Goal: Information Seeking & Learning: Find specific fact

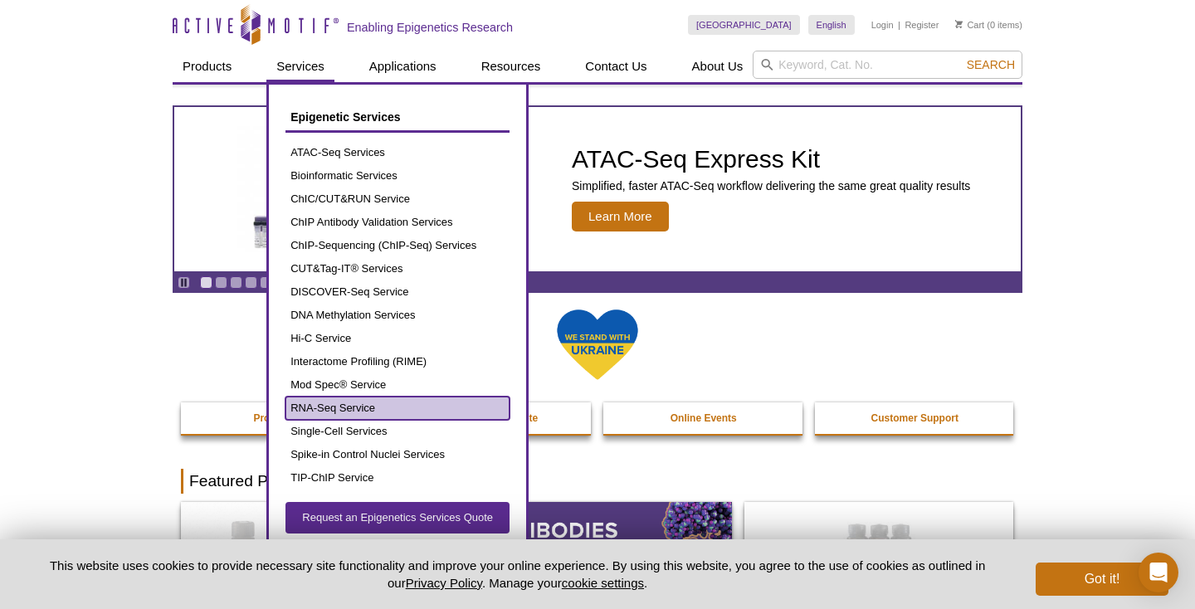
click at [334, 406] on link "RNA-Seq Service" at bounding box center [397, 408] width 224 height 23
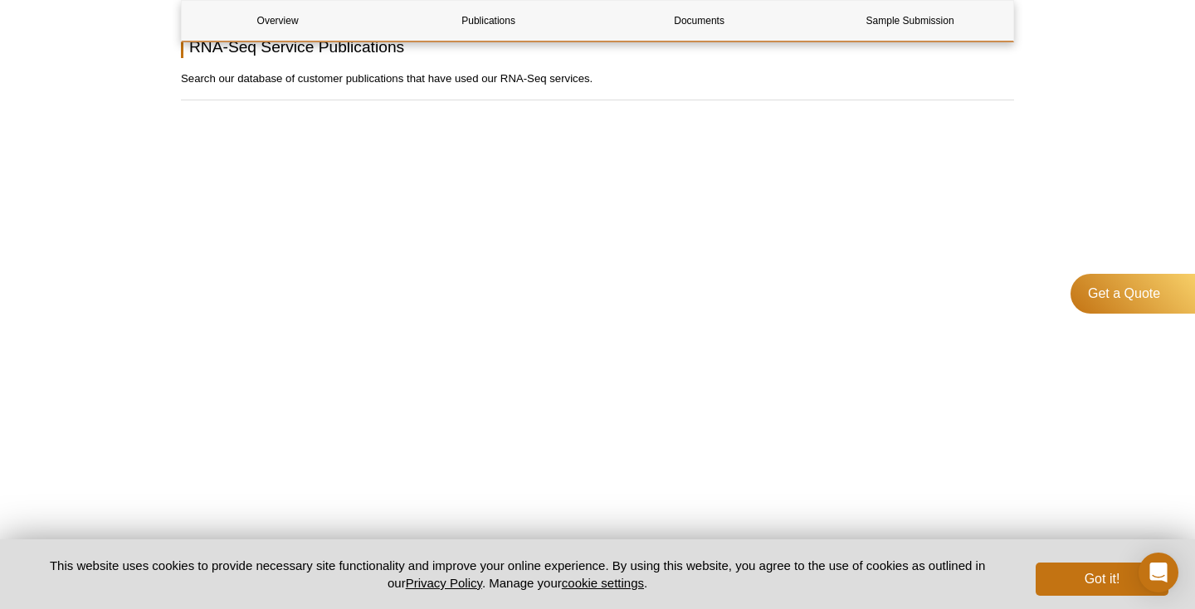
scroll to position [970, 0]
click at [326, 112] on div "Overview Publications Documents Sample Submission RNA-Seq Service Overview Name…" at bounding box center [597, 188] width 833 height 1927
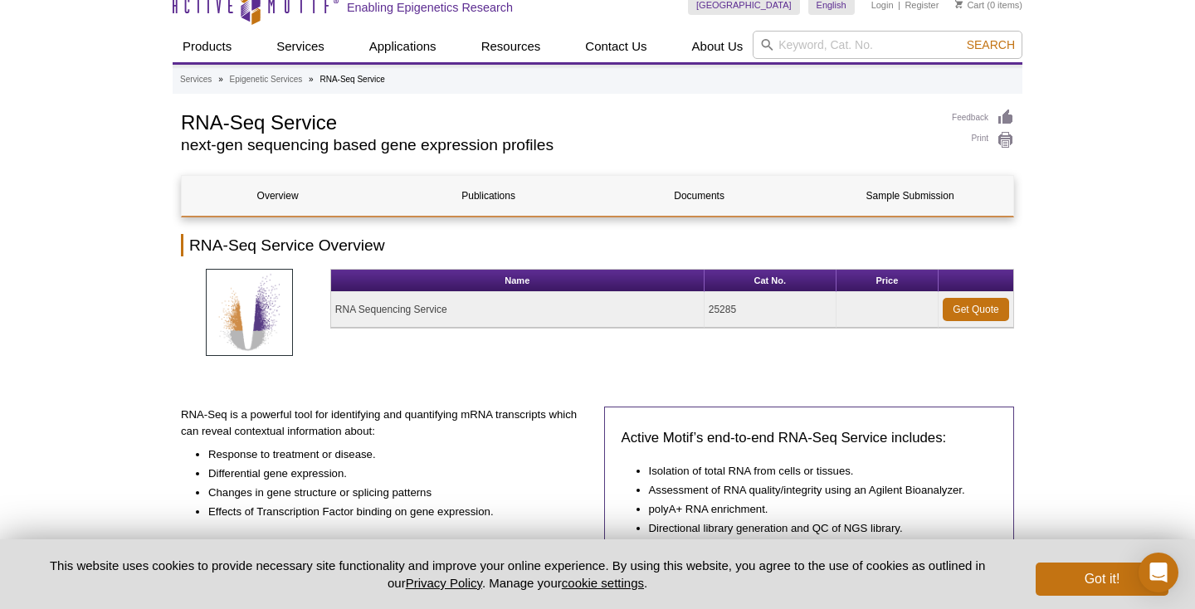
scroll to position [0, 0]
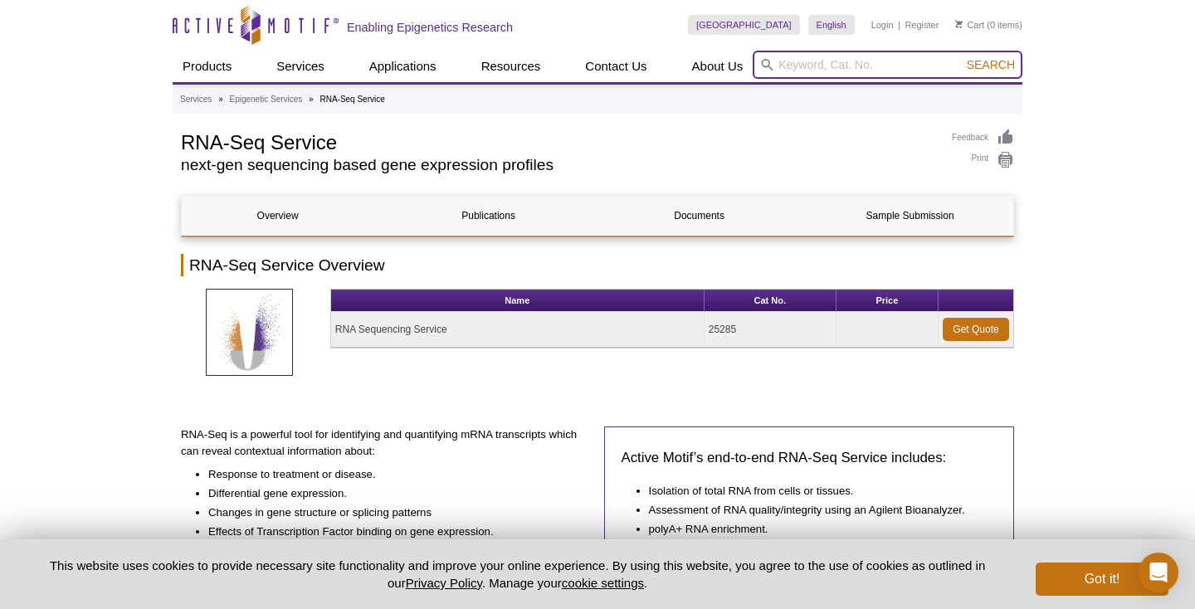
click at [843, 65] on input "search" at bounding box center [888, 65] width 270 height 28
type input "42528"
click at [962, 57] on button "Search" at bounding box center [991, 64] width 58 height 15
